Goal: Task Accomplishment & Management: Manage account settings

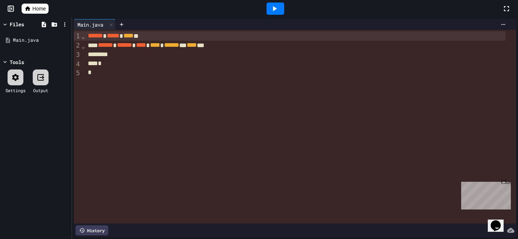
click at [124, 54] on div at bounding box center [295, 54] width 419 height 9
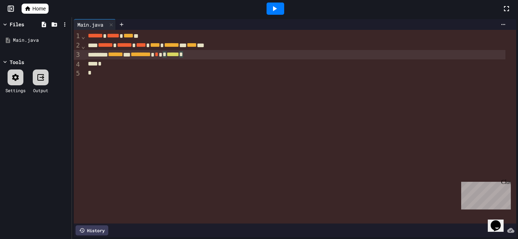
click at [220, 56] on div "****** ** ******** * * ***** *" at bounding box center [295, 54] width 419 height 9
click at [40, 7] on span "Home" at bounding box center [38, 8] width 13 height 7
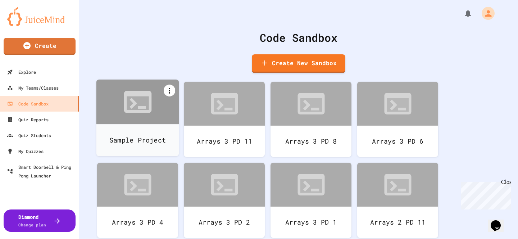
click at [169, 89] on icon at bounding box center [169, 91] width 1 height 6
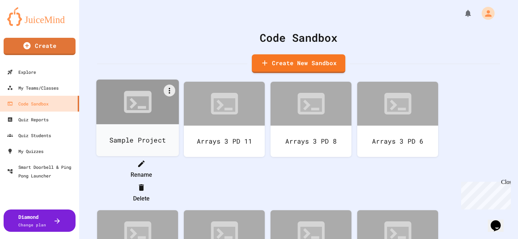
click at [163, 157] on div at bounding box center [137, 157] width 81 height 0
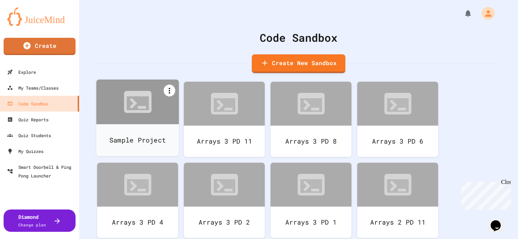
click at [170, 89] on icon at bounding box center [169, 90] width 9 height 9
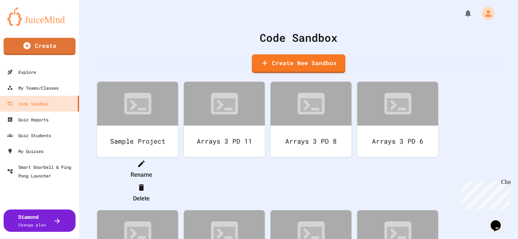
click at [178, 181] on li "Delete" at bounding box center [141, 192] width 74 height 23
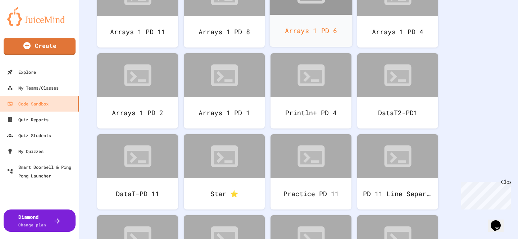
scroll to position [332, 0]
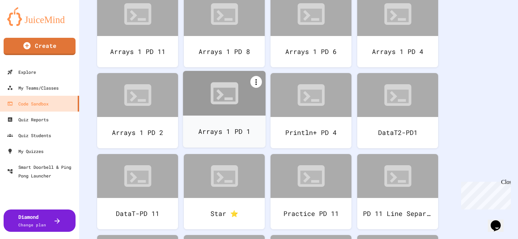
click at [257, 83] on icon at bounding box center [256, 82] width 9 height 9
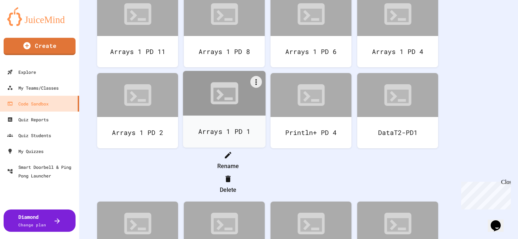
click at [265, 173] on li "Delete" at bounding box center [228, 184] width 74 height 23
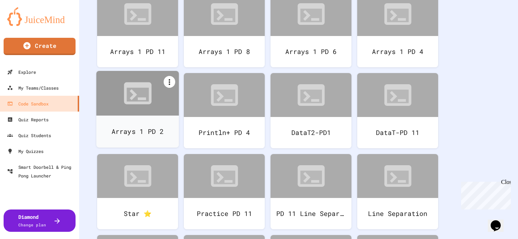
click at [169, 81] on icon at bounding box center [169, 82] width 9 height 9
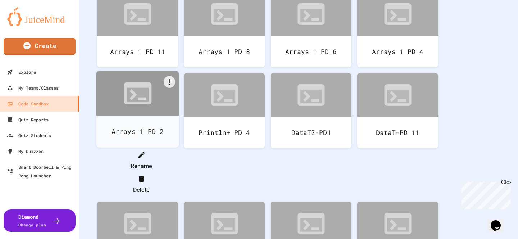
click at [178, 173] on li "Delete" at bounding box center [141, 184] width 74 height 23
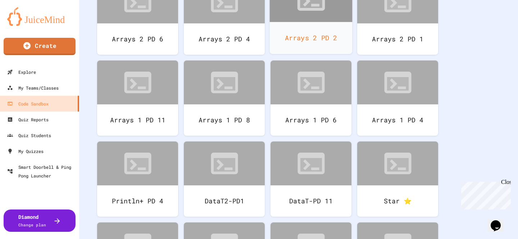
scroll to position [258, 0]
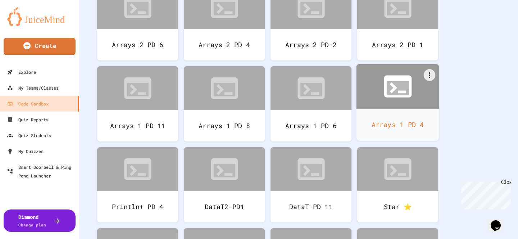
click at [386, 95] on icon at bounding box center [397, 88] width 22 height 14
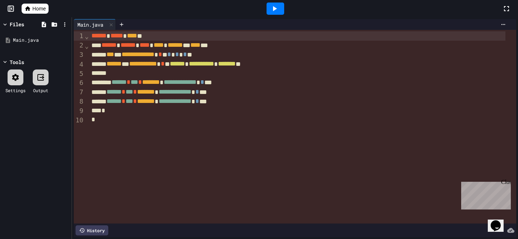
click at [41, 6] on span "Home" at bounding box center [38, 8] width 13 height 7
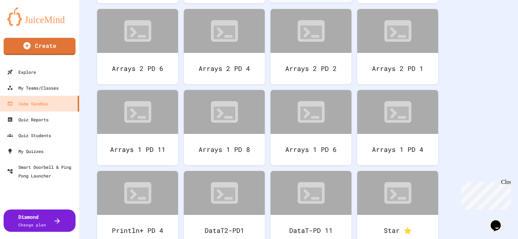
scroll to position [249, 0]
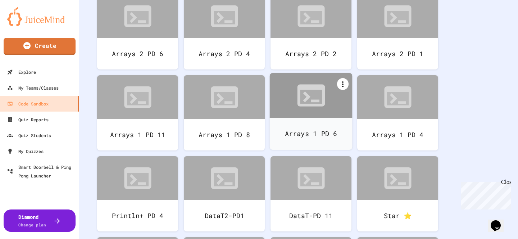
click at [344, 84] on icon at bounding box center [342, 84] width 9 height 9
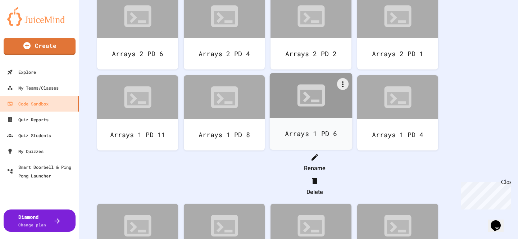
click at [351, 175] on li "Delete" at bounding box center [314, 186] width 74 height 23
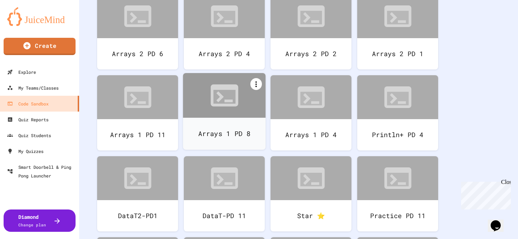
click at [255, 85] on icon at bounding box center [256, 84] width 9 height 9
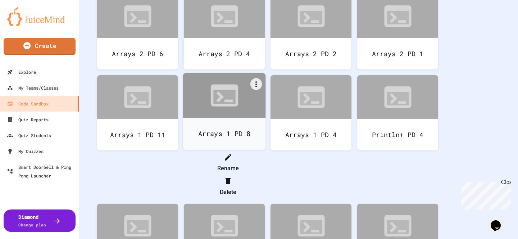
click at [265, 175] on li "Delete" at bounding box center [228, 186] width 74 height 23
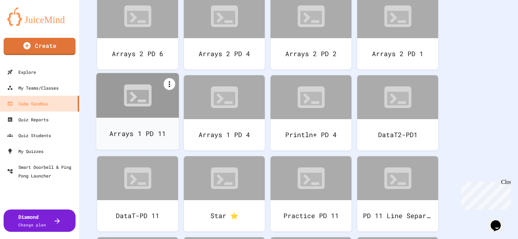
click at [168, 83] on icon at bounding box center [169, 84] width 9 height 9
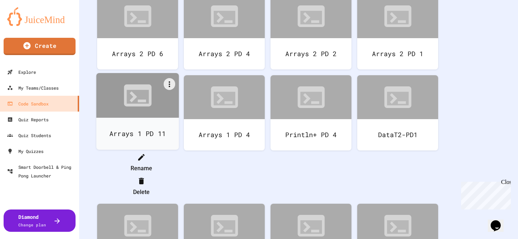
click at [178, 175] on li "Delete" at bounding box center [141, 186] width 74 height 23
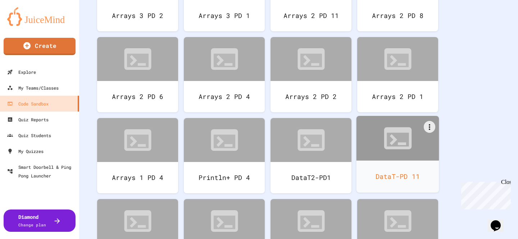
scroll to position [180, 0]
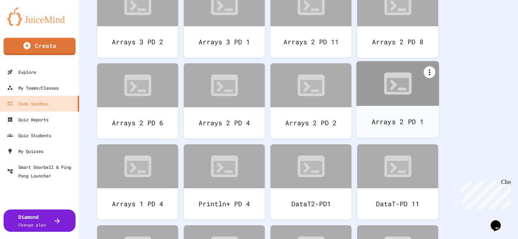
click at [428, 74] on icon at bounding box center [429, 72] width 9 height 9
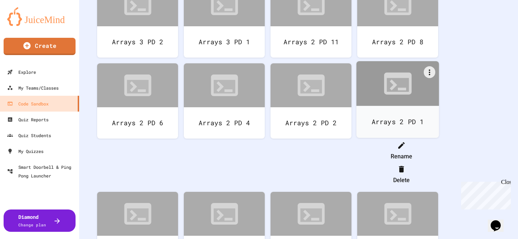
click at [438, 163] on li "Delete" at bounding box center [401, 174] width 74 height 23
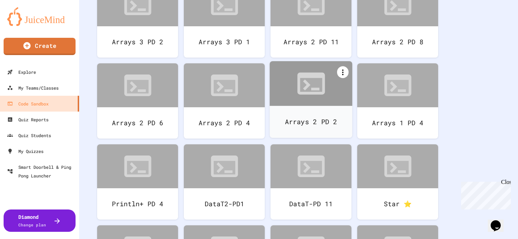
click at [341, 75] on icon at bounding box center [342, 72] width 9 height 9
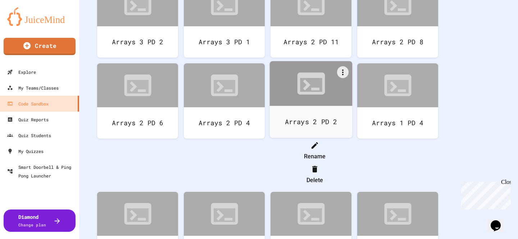
click at [351, 163] on div at bounding box center [314, 169] width 74 height 12
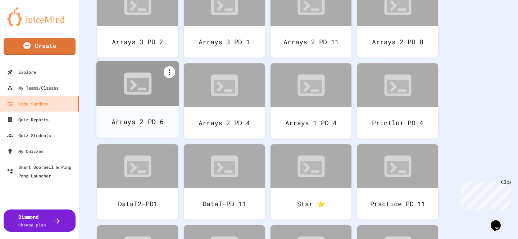
click at [170, 72] on icon at bounding box center [169, 72] width 9 height 9
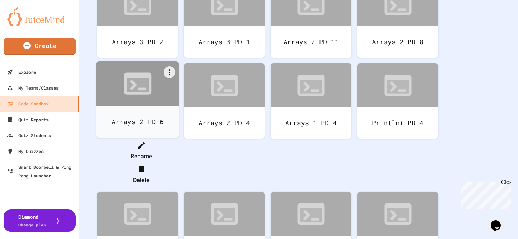
click at [178, 163] on li "Delete" at bounding box center [141, 174] width 74 height 23
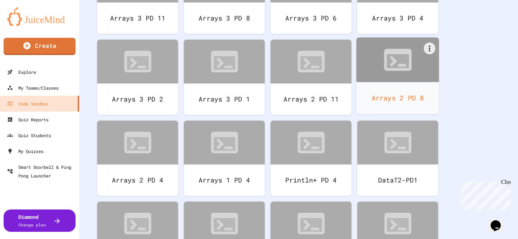
scroll to position [117, 0]
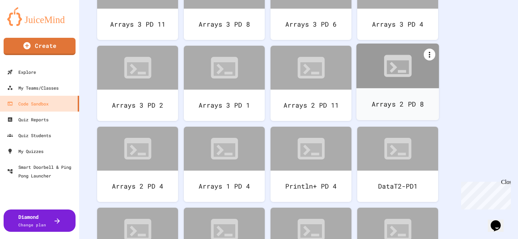
click at [431, 53] on icon at bounding box center [429, 54] width 9 height 9
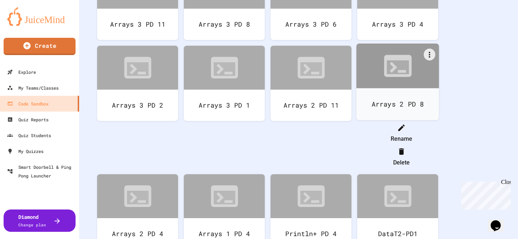
click at [438, 145] on div at bounding box center [401, 151] width 74 height 12
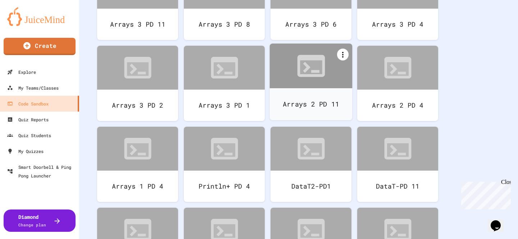
click at [342, 55] on icon at bounding box center [342, 55] width 1 height 6
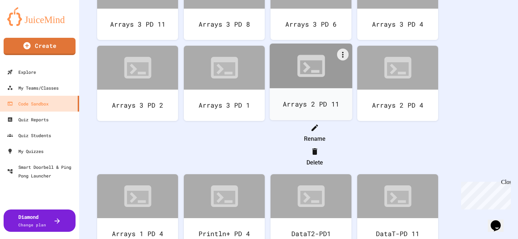
click at [351, 145] on li "Delete" at bounding box center [314, 156] width 74 height 23
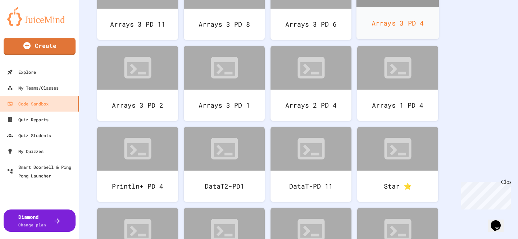
click at [384, 28] on div "Arrays 3 PD 4" at bounding box center [397, 23] width 83 height 32
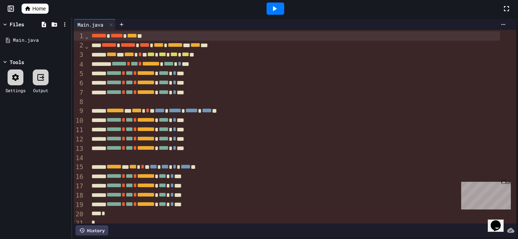
click at [42, 10] on span "Home" at bounding box center [38, 8] width 13 height 7
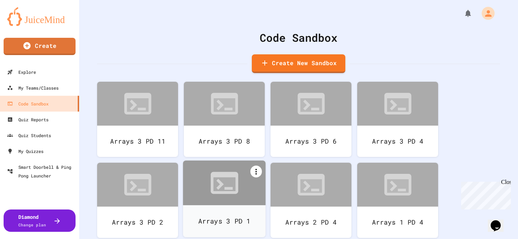
click at [257, 172] on icon at bounding box center [256, 171] width 9 height 9
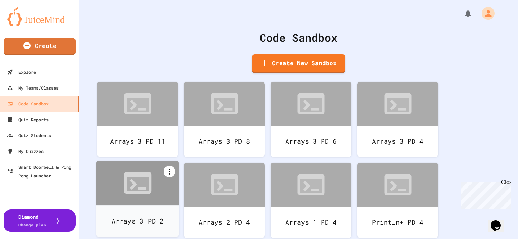
click at [167, 173] on icon at bounding box center [169, 171] width 9 height 9
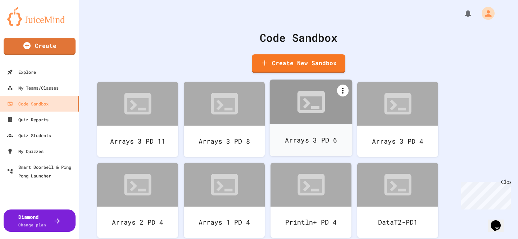
click at [343, 93] on icon at bounding box center [342, 91] width 1 height 6
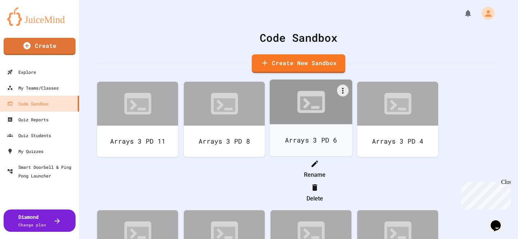
click at [351, 181] on div at bounding box center [314, 187] width 74 height 12
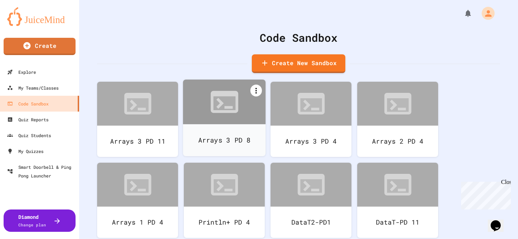
click at [253, 93] on icon at bounding box center [256, 90] width 9 height 9
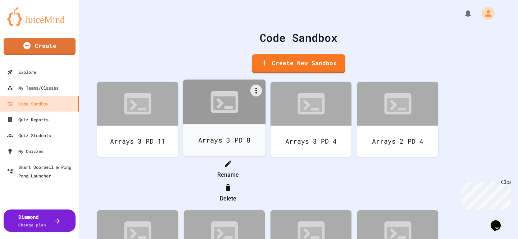
click at [265, 181] on li "Delete" at bounding box center [228, 192] width 74 height 23
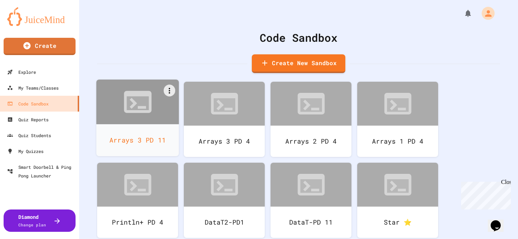
click at [172, 96] on div at bounding box center [137, 101] width 83 height 45
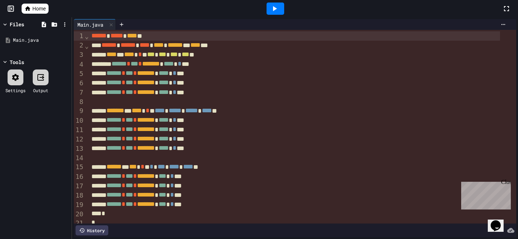
click at [40, 9] on span "Home" at bounding box center [38, 8] width 13 height 7
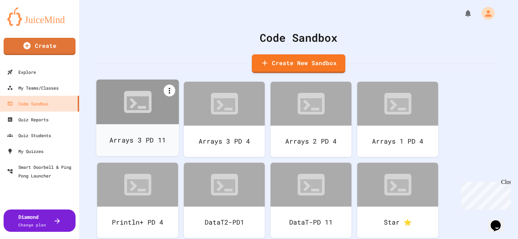
click at [170, 91] on icon at bounding box center [169, 90] width 9 height 9
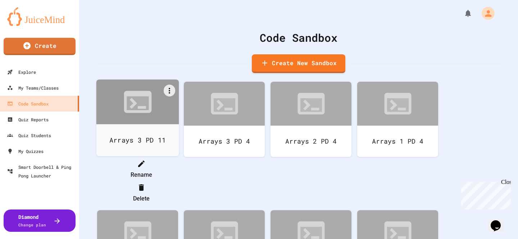
click at [178, 181] on li "Delete" at bounding box center [141, 192] width 74 height 23
